Goal: Check status: Check status

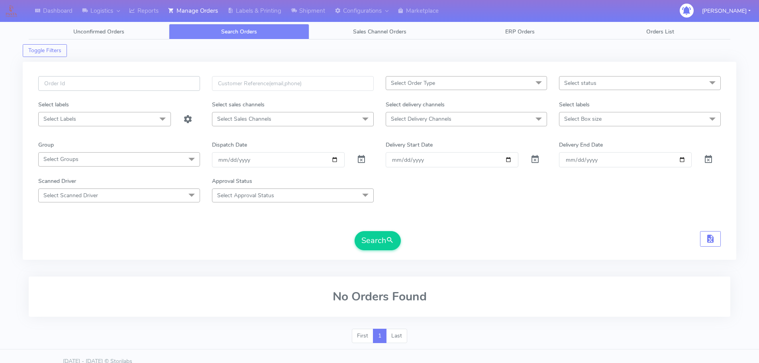
click at [180, 77] on input "text" at bounding box center [119, 83] width 162 height 15
paste input "1629217"
type input "1629217"
click at [359, 160] on span at bounding box center [362, 161] width 10 height 8
click at [386, 248] on button "Search" at bounding box center [378, 240] width 46 height 19
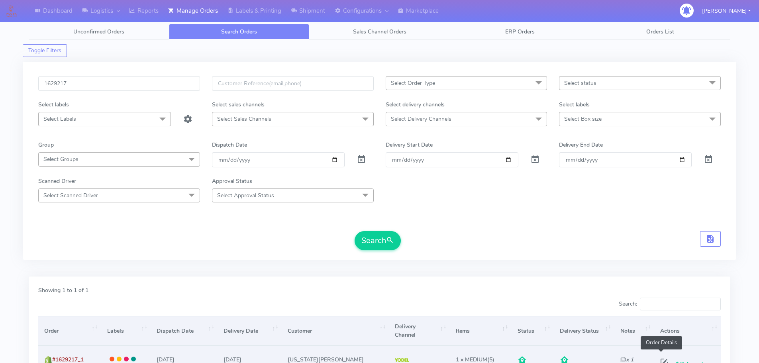
click at [658, 360] on span at bounding box center [664, 364] width 14 height 8
select select "5"
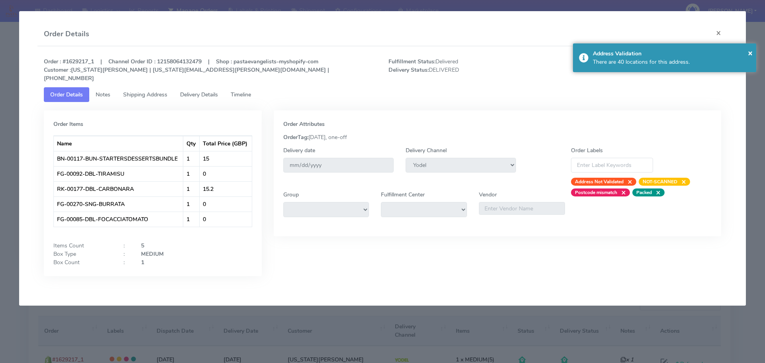
click at [149, 91] on span "Shipping Address" at bounding box center [145, 95] width 44 height 8
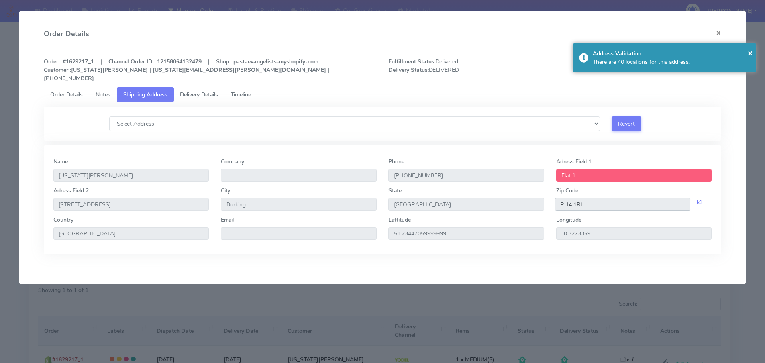
drag, startPoint x: 595, startPoint y: 196, endPoint x: 549, endPoint y: 190, distance: 46.2
click at [549, 190] on div "Adress Field [STREET_ADDRESS]" at bounding box center [382, 201] width 671 height 29
click at [208, 91] on span "Delivery Details" at bounding box center [199, 95] width 38 height 8
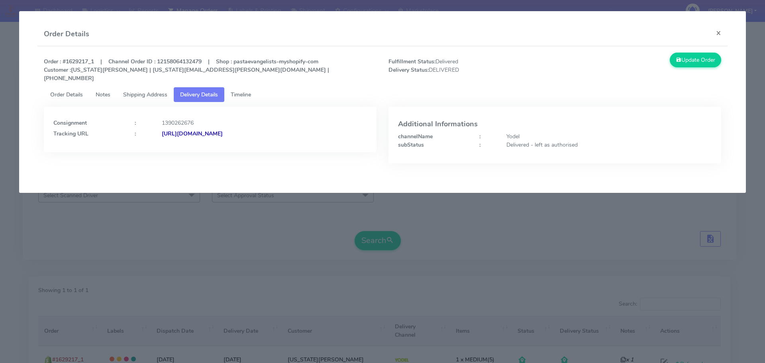
click at [223, 130] on strong "[URL][DOMAIN_NAME]" at bounding box center [192, 134] width 61 height 8
copy strong "1629217"
drag, startPoint x: 89, startPoint y: 61, endPoint x: 66, endPoint y: 61, distance: 23.1
click at [66, 61] on strong "Order : #1629217_1 | Channel Order ID : 12158064132479 | Shop : pastaevangelist…" at bounding box center [186, 70] width 285 height 24
